Goal: Task Accomplishment & Management: Manage account settings

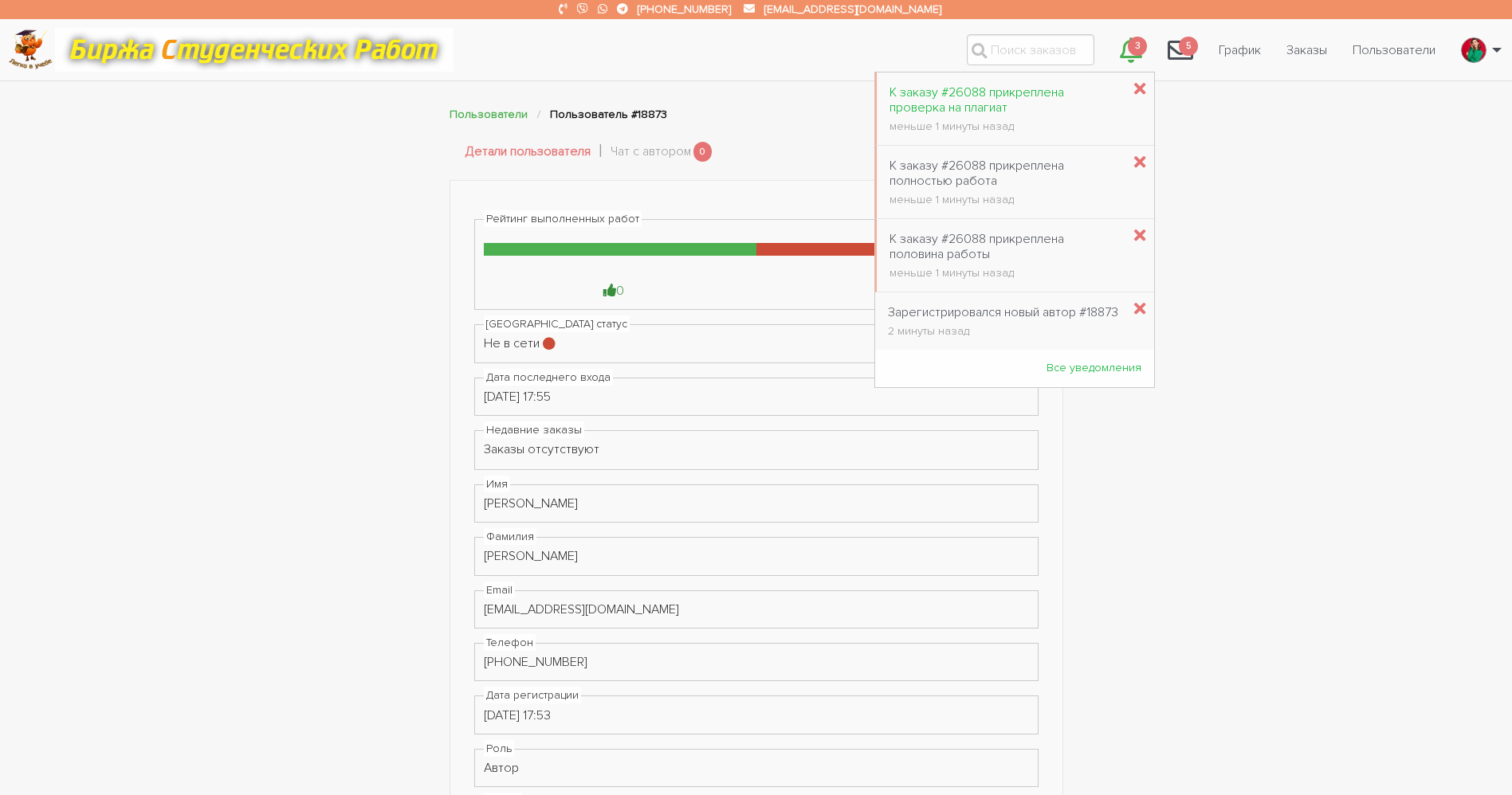
click at [944, 121] on div "меньше 1 минуты назад" at bounding box center [1006, 127] width 232 height 11
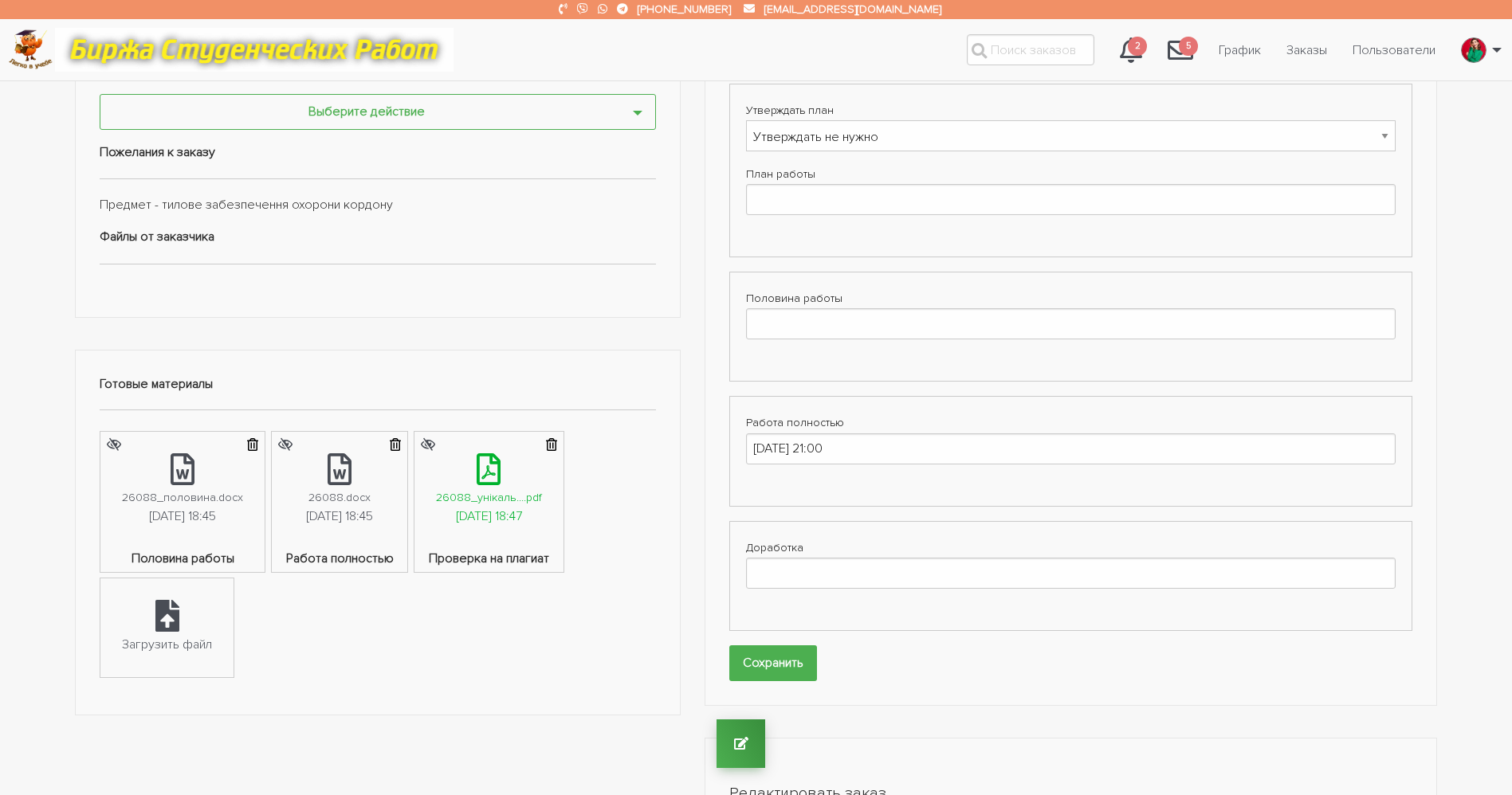
scroll to position [478, 0]
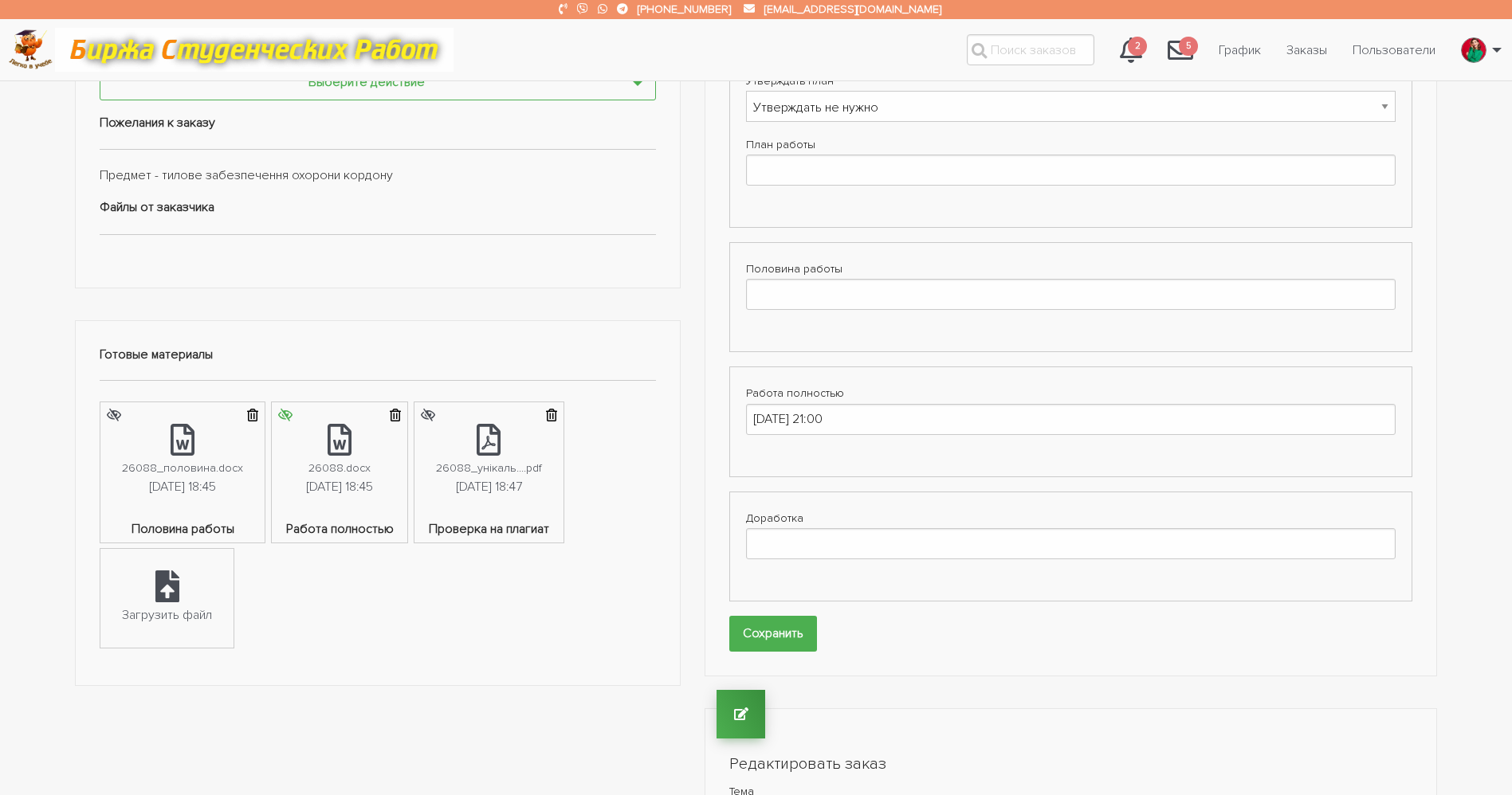
click at [280, 413] on icon "submit" at bounding box center [285, 415] width 14 height 13
click at [435, 413] on icon "submit" at bounding box center [428, 413] width 14 height 13
click at [513, 510] on link "26088_унікаль....pdf [DATE] 18:47" at bounding box center [489, 459] width 149 height 117
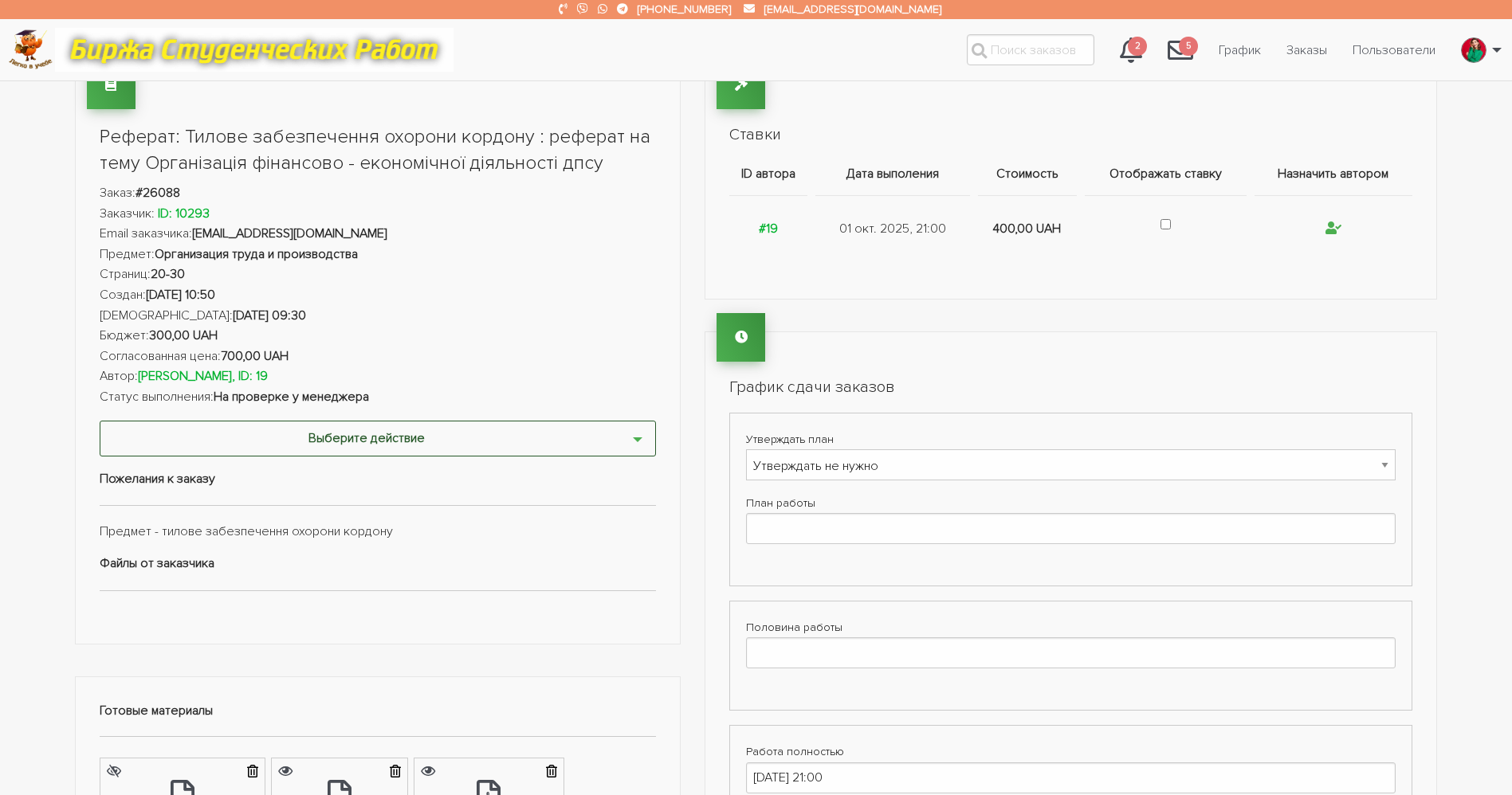
click at [337, 430] on button "Выберите действие" at bounding box center [378, 439] width 557 height 36
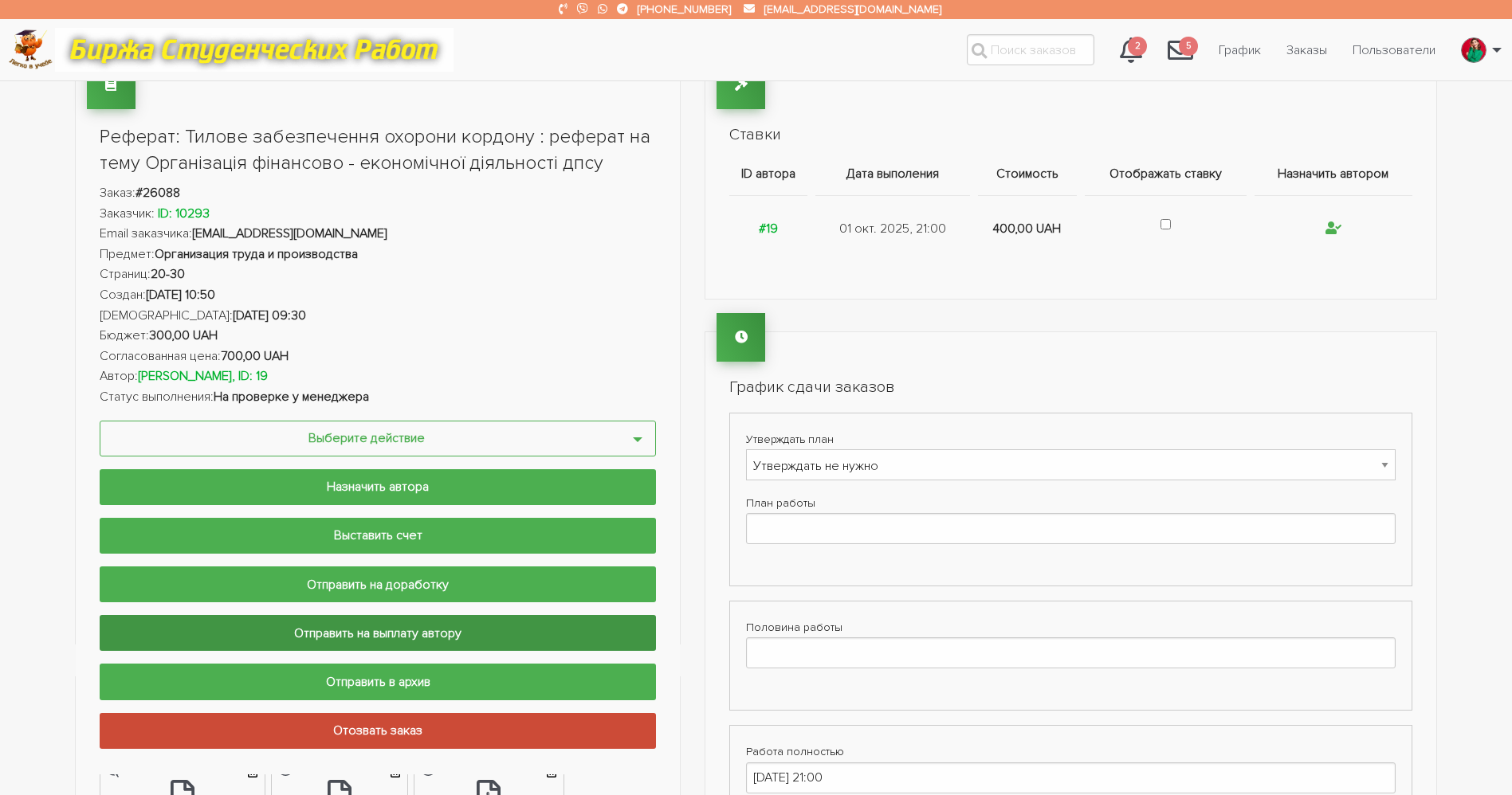
click at [440, 630] on input "Отправить на выплату автору" at bounding box center [378, 633] width 557 height 36
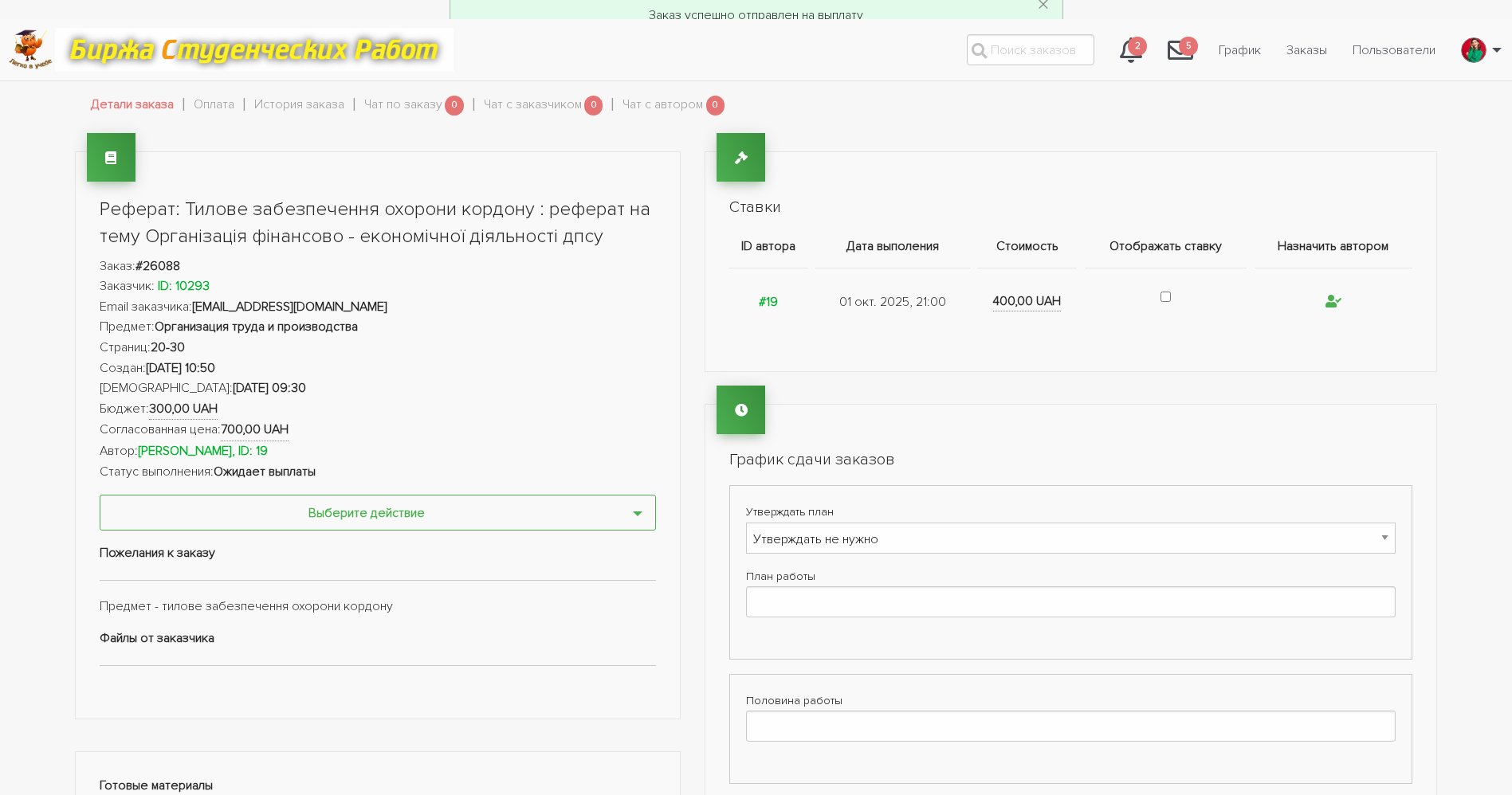
scroll to position [0, 0]
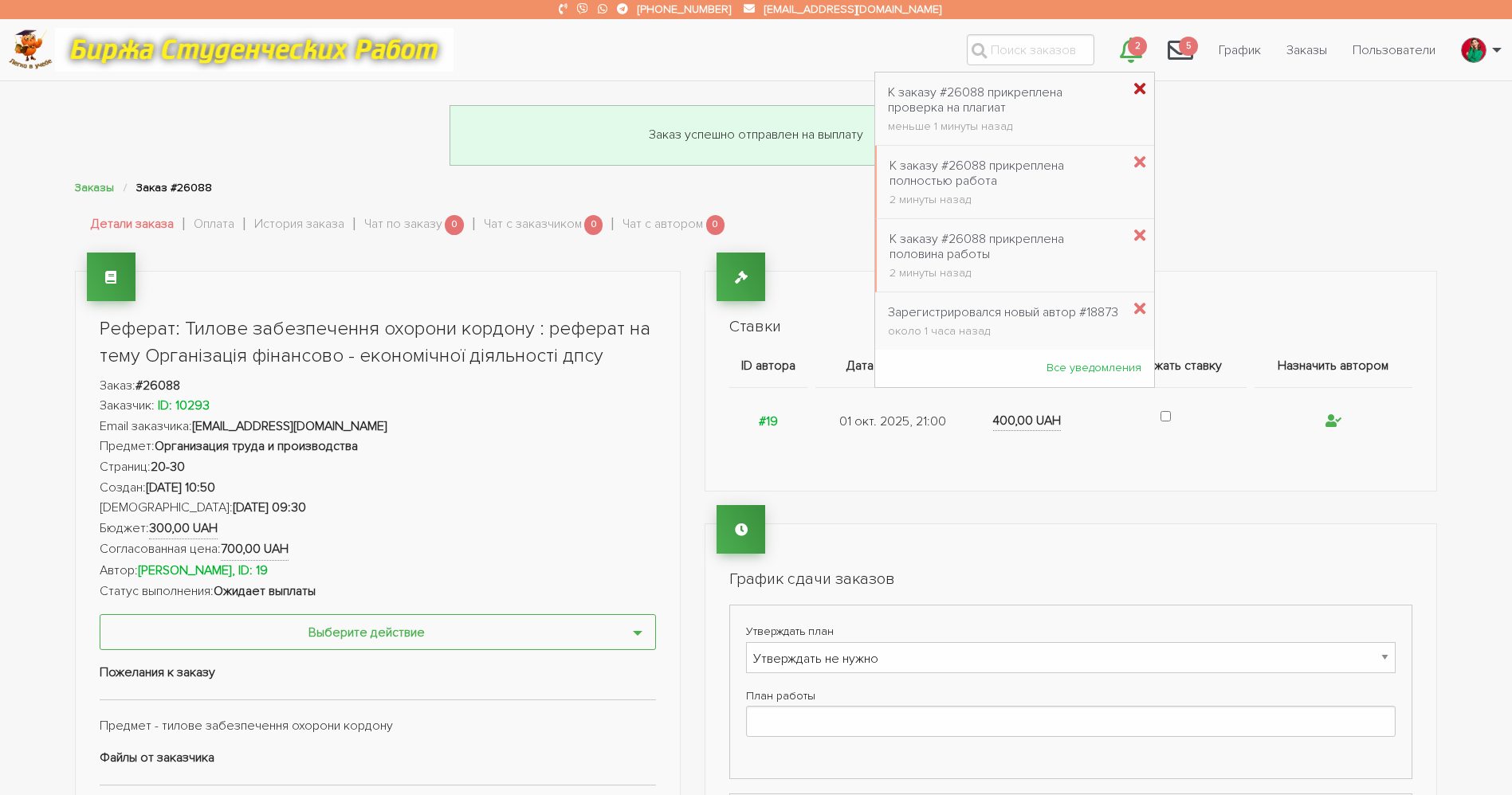
click at [1134, 86] on icon "\a \a 2\a" at bounding box center [1140, 89] width 11 height 16
click at [1134, 85] on icon "\a \a 2\a" at bounding box center [1140, 89] width 11 height 16
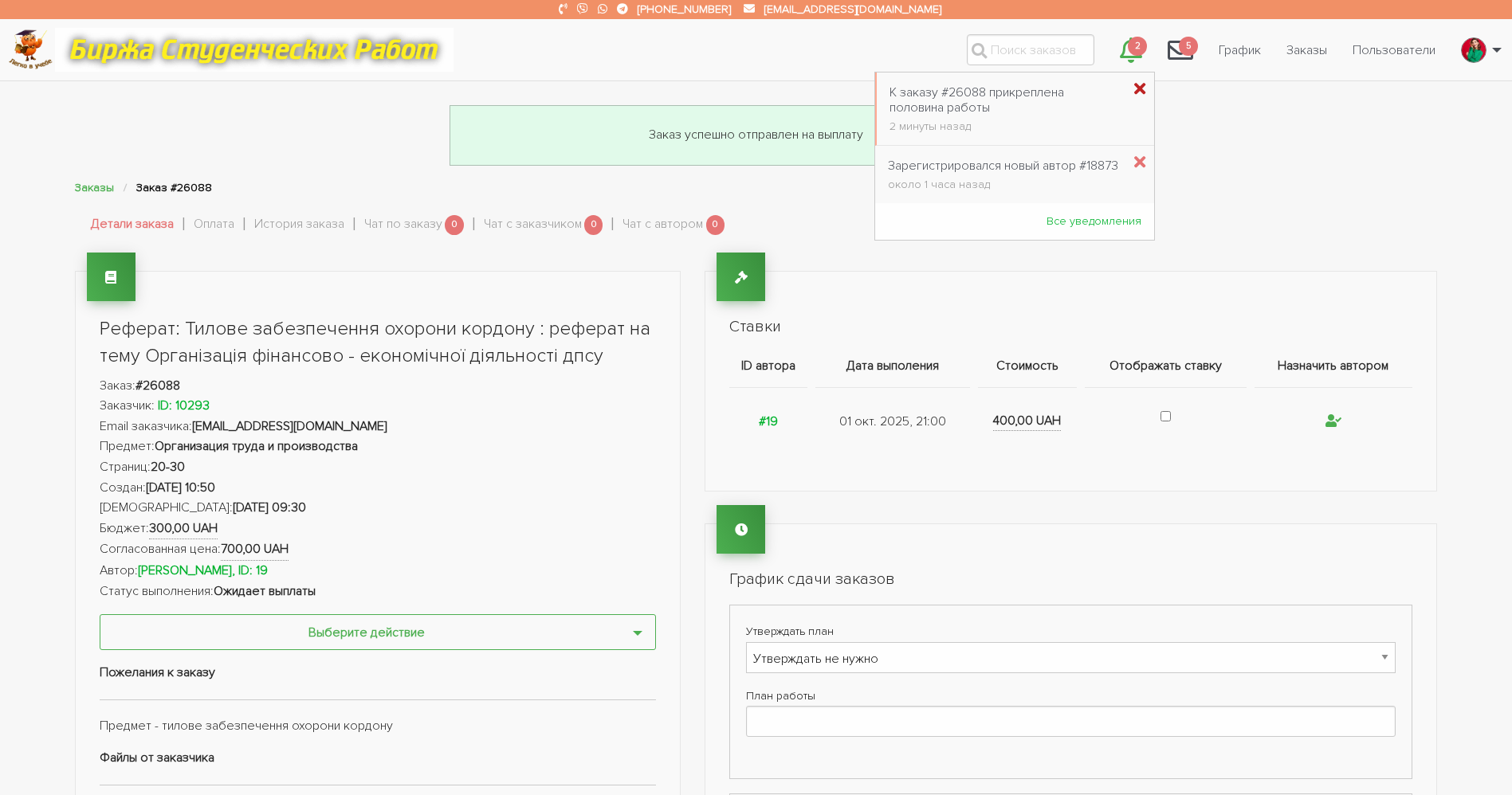
click at [1134, 90] on icon "\a \a 2\a" at bounding box center [1140, 89] width 11 height 16
click at [1134, 91] on icon "\a \a 2\a" at bounding box center [1140, 89] width 11 height 16
